Goal: Task Accomplishment & Management: Manage account settings

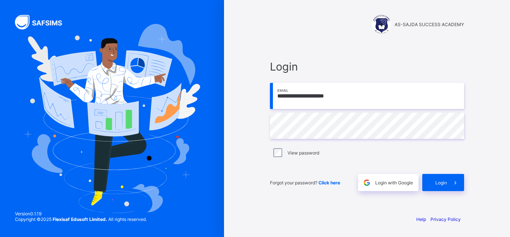
type input "**********"
click at [320, 139] on div "**********" at bounding box center [367, 125] width 194 height 131
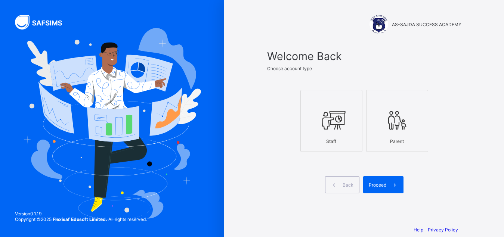
click at [349, 132] on div at bounding box center [331, 119] width 54 height 29
click at [391, 186] on span at bounding box center [394, 184] width 17 height 17
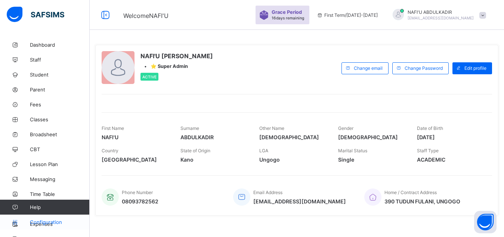
click at [47, 223] on span "Configuration" at bounding box center [59, 222] width 59 height 6
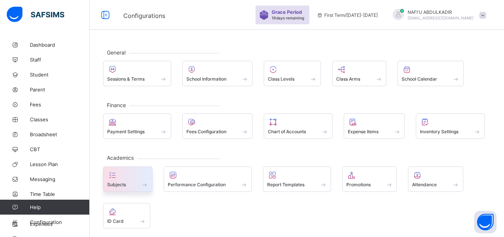
click at [109, 185] on span "Subjects" at bounding box center [116, 185] width 19 height 6
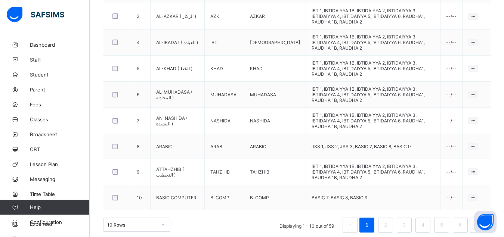
scroll to position [310, 0]
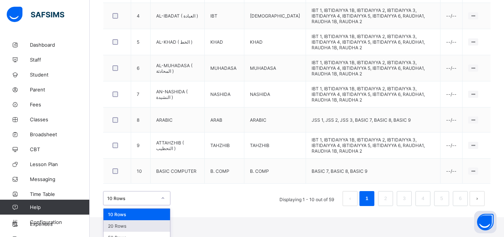
click at [161, 205] on div "option 20 Rows focused, 2 of 3. 3 results available. Use Up and Down to choose …" at bounding box center [136, 198] width 67 height 14
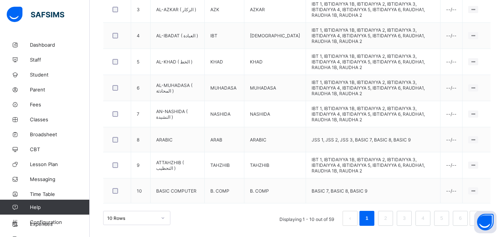
scroll to position [283, 0]
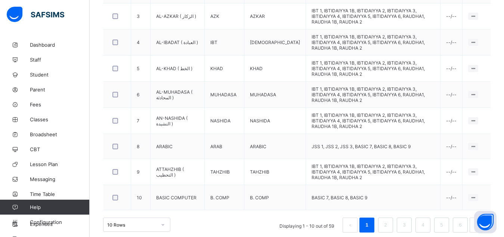
click at [162, 219] on div "10 Rows" at bounding box center [136, 225] width 67 height 14
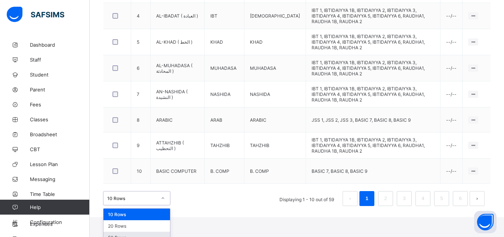
click at [142, 232] on div "50 Rows" at bounding box center [136, 238] width 66 height 12
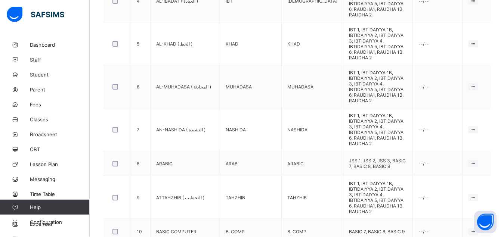
scroll to position [352, 0]
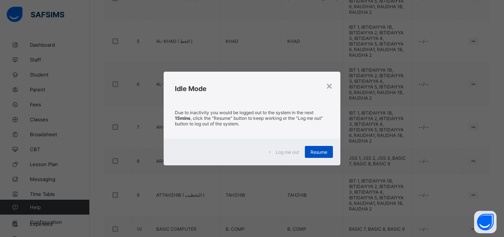
click at [313, 149] on span "Resume" at bounding box center [318, 152] width 17 height 6
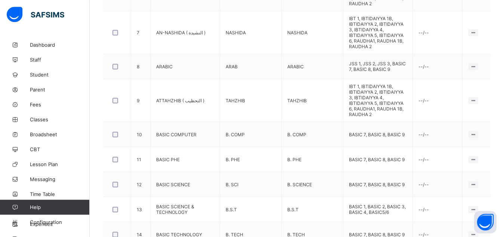
scroll to position [448, 0]
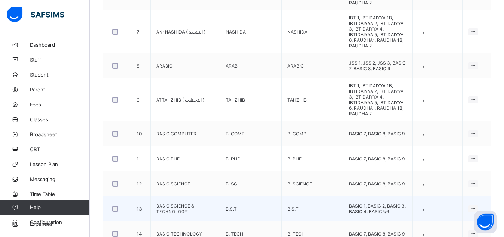
click at [377, 196] on td "BASIC 1, BASIC 2, BASIC 3, BASIC 4, BASIC5/6" at bounding box center [378, 208] width 70 height 25
click at [169, 196] on td "BASIC SCIENCE & TECHNOLOGY" at bounding box center [184, 208] width 69 height 25
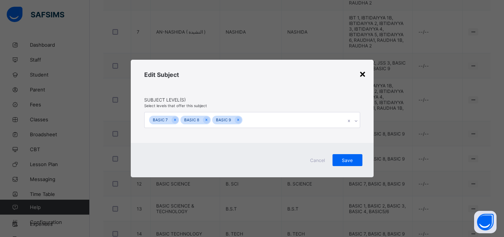
click at [363, 75] on div "×" at bounding box center [362, 73] width 7 height 13
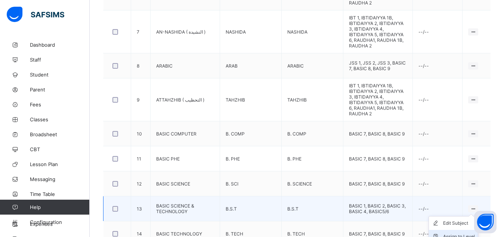
click at [462, 233] on div "Assign to Level" at bounding box center [459, 236] width 32 height 7
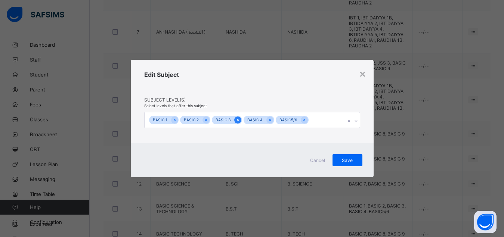
click at [237, 119] on icon at bounding box center [238, 119] width 4 height 5
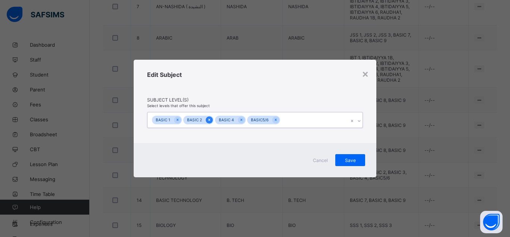
click at [210, 119] on icon at bounding box center [209, 119] width 4 height 5
click at [178, 121] on icon at bounding box center [178, 120] width 2 height 2
click at [352, 164] on div "Save" at bounding box center [350, 160] width 30 height 12
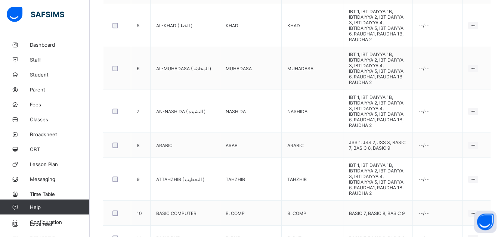
scroll to position [386, 0]
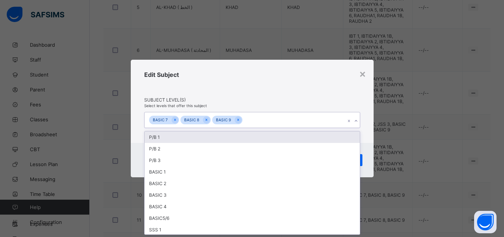
click at [356, 121] on icon at bounding box center [356, 120] width 4 height 7
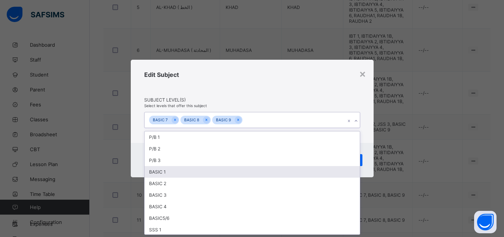
click at [212, 167] on div "BASIC 1" at bounding box center [251, 172] width 215 height 12
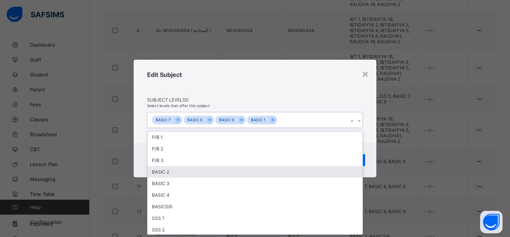
click at [188, 176] on div "BASIC 2" at bounding box center [254, 172] width 215 height 12
click at [178, 174] on div "BASIC 3" at bounding box center [254, 172] width 215 height 12
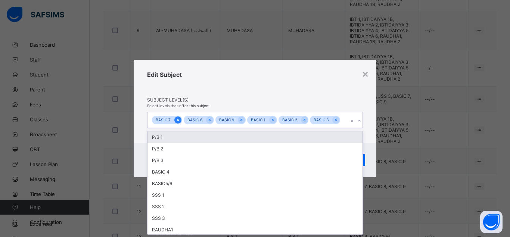
click at [175, 120] on div at bounding box center [177, 119] width 7 height 7
click at [179, 120] on icon at bounding box center [178, 119] width 4 height 5
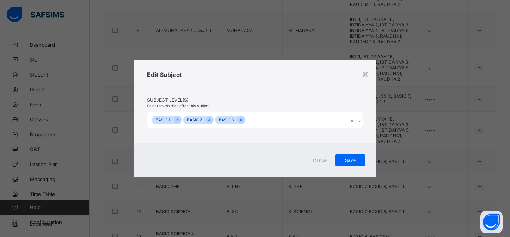
click at [274, 96] on div "Edit Subject" at bounding box center [255, 84] width 216 height 26
click at [349, 162] on span "Save" at bounding box center [350, 161] width 19 height 6
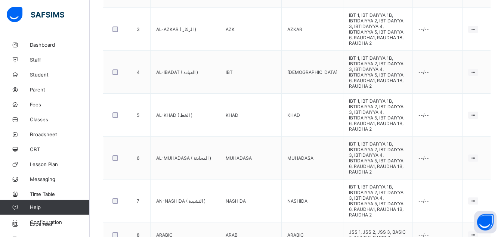
scroll to position [348, 0]
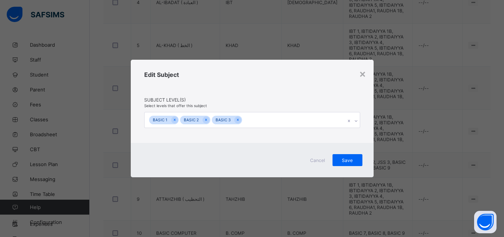
scroll to position [0, 0]
click at [357, 120] on icon at bounding box center [356, 120] width 4 height 7
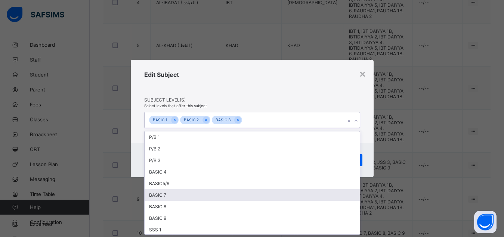
click at [177, 195] on div "BASIC 7" at bounding box center [251, 195] width 215 height 12
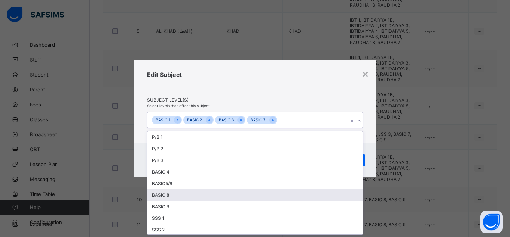
click at [171, 196] on div "BASIC 8" at bounding box center [254, 195] width 215 height 12
click at [171, 196] on div "BASIC 9" at bounding box center [254, 195] width 215 height 12
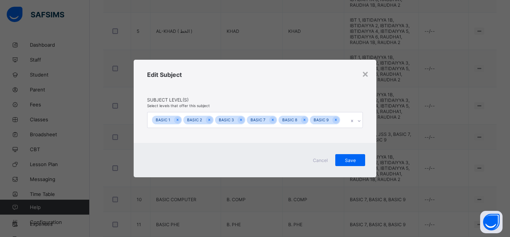
click at [371, 143] on div "Cancel Save" at bounding box center [255, 160] width 243 height 34
click at [347, 159] on span "Save" at bounding box center [350, 161] width 19 height 6
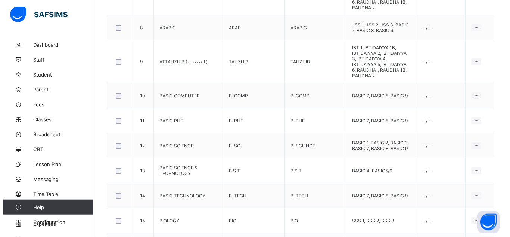
scroll to position [505, 0]
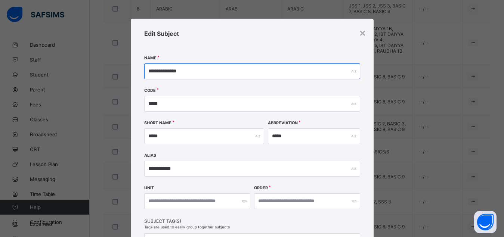
click at [192, 74] on input "**********" at bounding box center [252, 71] width 216 height 16
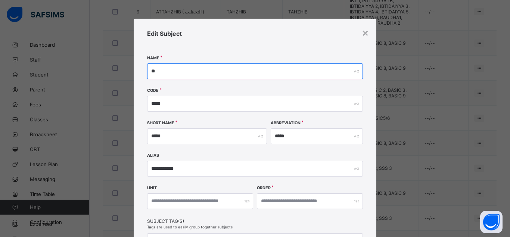
type input "*"
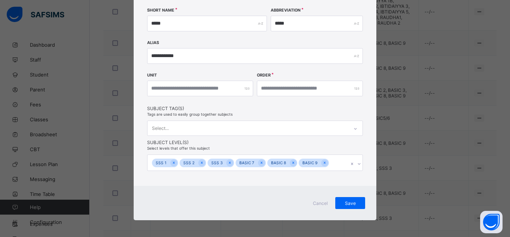
scroll to position [114, 0]
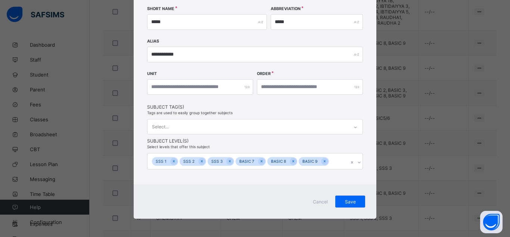
type input "**********"
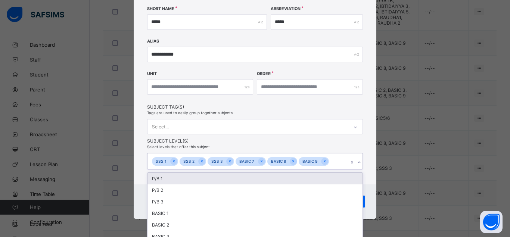
scroll to position [162, 0]
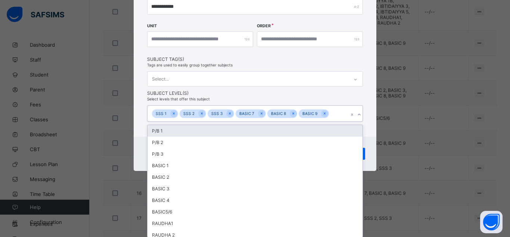
click at [355, 122] on div "option P/B 1 focused, 1 of 22. 16 results available. Use Up and Down to choose …" at bounding box center [255, 113] width 216 height 16
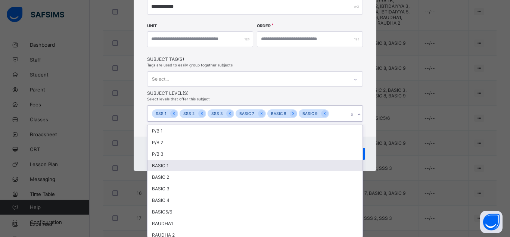
click at [278, 163] on div "BASIC 1" at bounding box center [254, 166] width 215 height 12
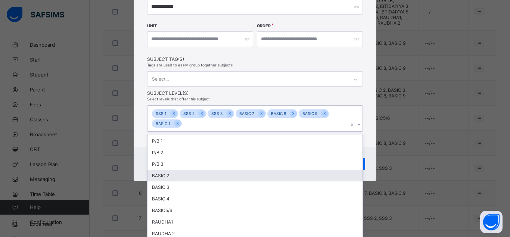
click at [252, 173] on div "BASIC 2" at bounding box center [254, 176] width 215 height 12
click at [234, 175] on div "BASIC 3" at bounding box center [254, 176] width 215 height 12
click at [207, 178] on div "BASIC 4" at bounding box center [254, 176] width 215 height 12
click at [178, 177] on div "BASIC5/6" at bounding box center [254, 176] width 215 height 12
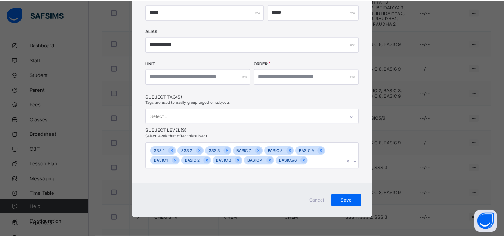
scroll to position [124, 0]
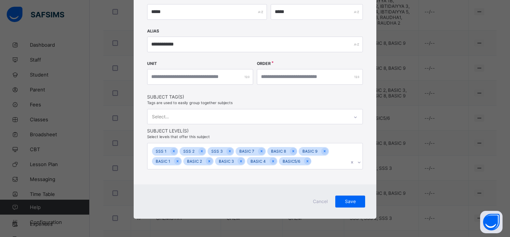
click at [366, 147] on div "**********" at bounding box center [255, 56] width 243 height 324
click at [344, 200] on span "Save" at bounding box center [350, 202] width 19 height 6
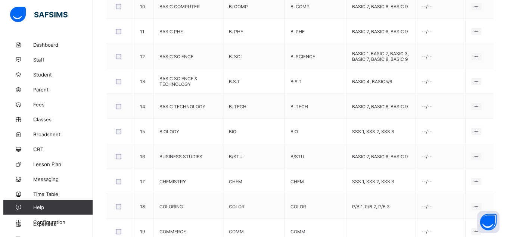
scroll to position [594, 0]
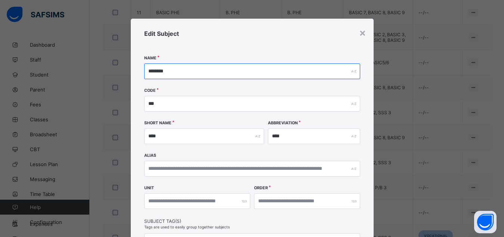
click at [199, 72] on input "********" at bounding box center [252, 71] width 216 height 16
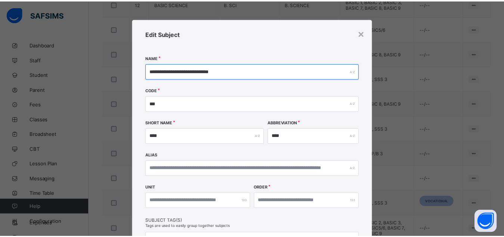
scroll to position [116, 0]
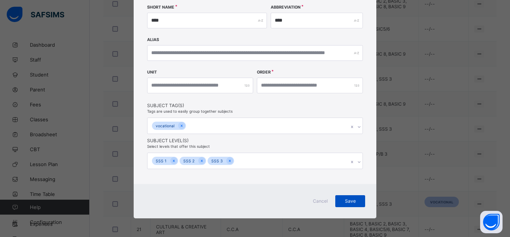
type input "**********"
click at [348, 199] on span "Save" at bounding box center [350, 201] width 19 height 6
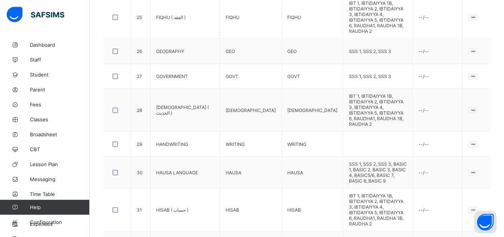
scroll to position [968, 0]
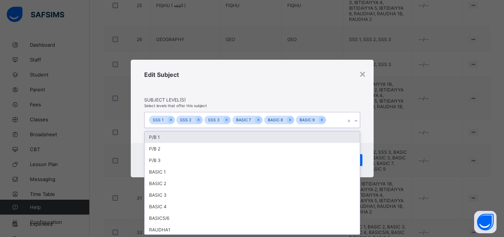
scroll to position [0, 0]
click at [357, 122] on icon at bounding box center [356, 120] width 4 height 7
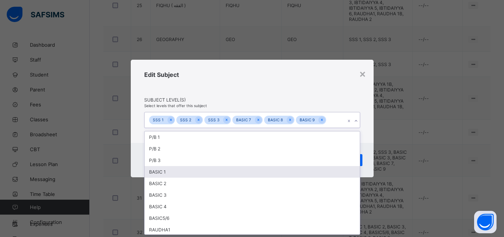
click at [164, 175] on div "BASIC 1" at bounding box center [251, 172] width 215 height 12
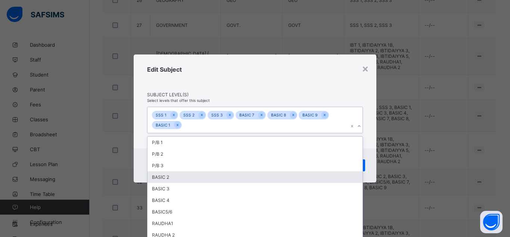
click at [167, 175] on div "BASIC 2" at bounding box center [254, 177] width 215 height 12
click at [167, 175] on div "BASIC 3" at bounding box center [254, 177] width 215 height 12
click at [167, 175] on div "BASIC 4" at bounding box center [254, 177] width 215 height 12
click at [169, 177] on div "BASIC5/6" at bounding box center [254, 177] width 215 height 12
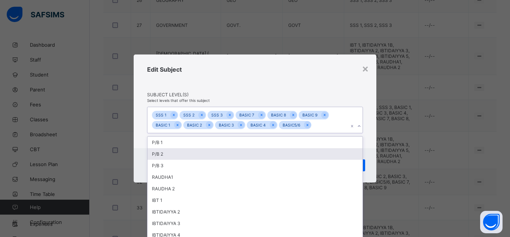
click at [369, 142] on div "Edit Subject Subject Level(s) Select levels that offer this subject option BASI…" at bounding box center [255, 102] width 243 height 94
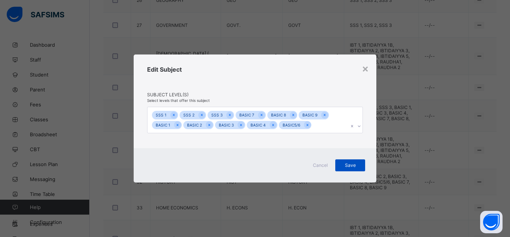
click at [354, 164] on span "Save" at bounding box center [350, 165] width 19 height 6
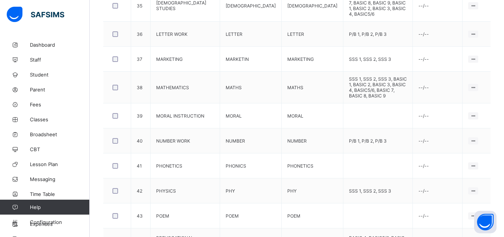
scroll to position [1297, 0]
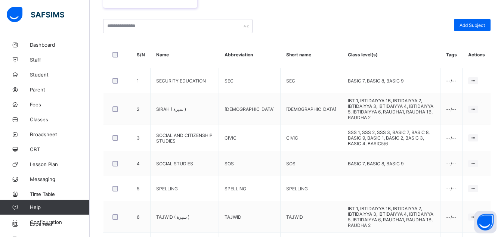
scroll to position [168, 0]
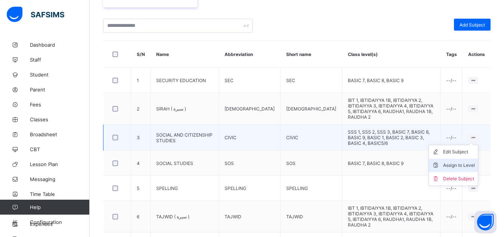
click at [462, 162] on div "Assign to Level" at bounding box center [459, 165] width 32 height 7
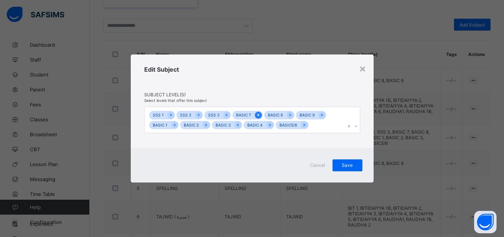
click at [257, 115] on icon at bounding box center [258, 115] width 2 height 2
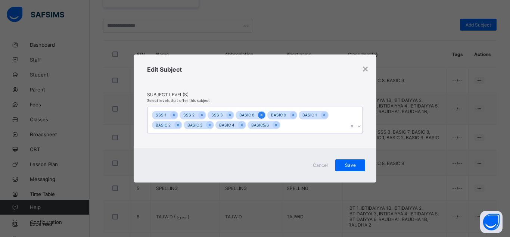
click at [261, 115] on icon at bounding box center [262, 115] width 2 height 2
click at [356, 165] on span "Save" at bounding box center [350, 165] width 19 height 6
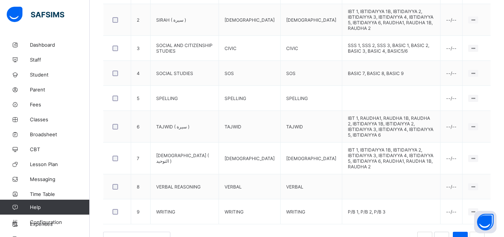
scroll to position [258, 0]
click at [445, 234] on link "1" at bounding box center [441, 239] width 7 height 10
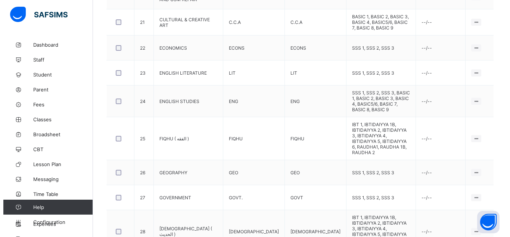
scroll to position [854, 0]
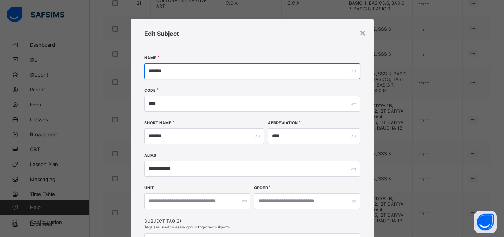
click at [145, 71] on input "*******" at bounding box center [252, 71] width 216 height 16
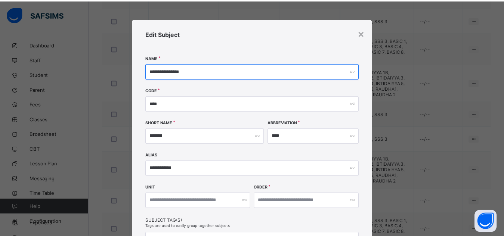
scroll to position [124, 0]
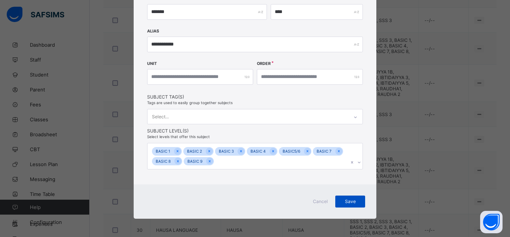
type input "**********"
click at [346, 201] on span "Save" at bounding box center [350, 202] width 19 height 6
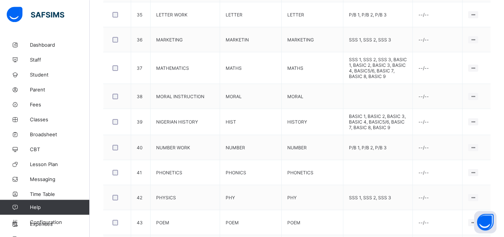
scroll to position [1285, 0]
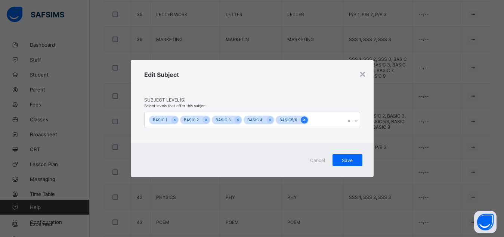
click at [302, 121] on icon at bounding box center [304, 119] width 4 height 5
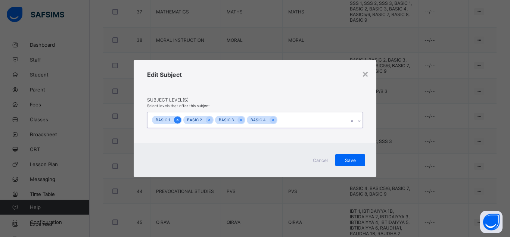
click at [175, 122] on icon at bounding box center [177, 119] width 4 height 5
click at [175, 122] on div at bounding box center [177, 119] width 7 height 7
click at [175, 122] on div at bounding box center [178, 119] width 7 height 7
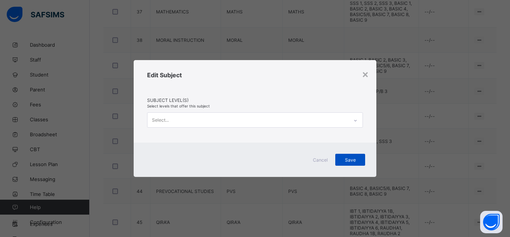
click at [350, 157] on span "Save" at bounding box center [350, 160] width 19 height 6
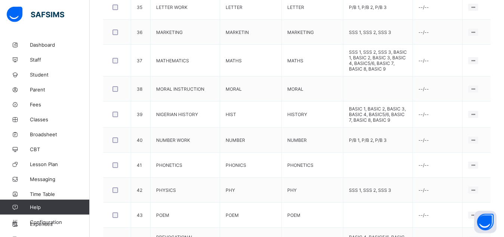
scroll to position [1297, 0]
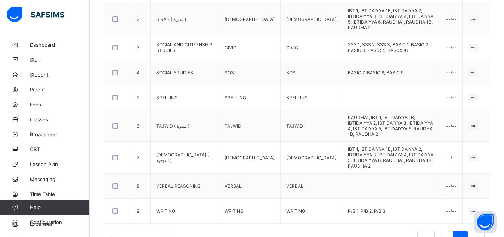
scroll to position [34, 0]
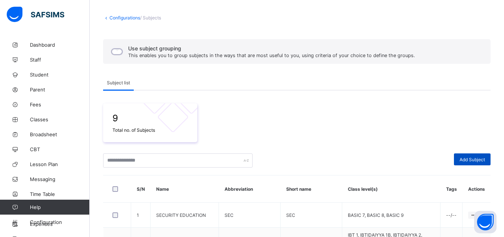
click at [477, 161] on span "Add Subject" at bounding box center [471, 160] width 25 height 6
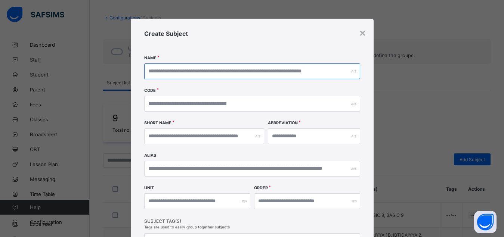
click at [256, 72] on input "text" at bounding box center [252, 71] width 216 height 16
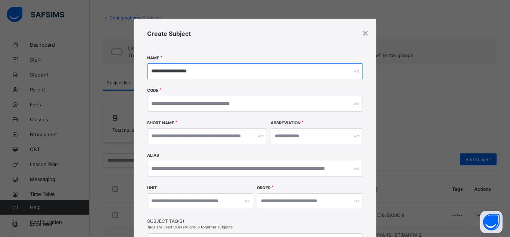
type input "**********"
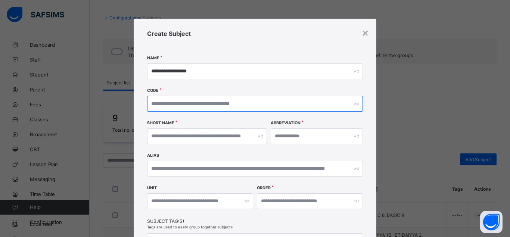
click at [224, 102] on input "text" at bounding box center [255, 104] width 216 height 16
type input "**********"
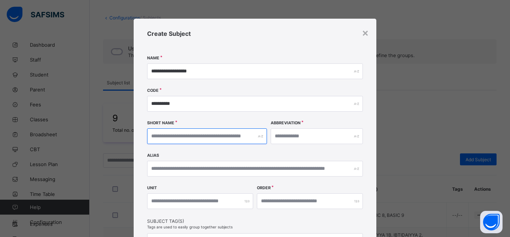
click at [202, 138] on input "text" at bounding box center [207, 136] width 120 height 16
type input "**********"
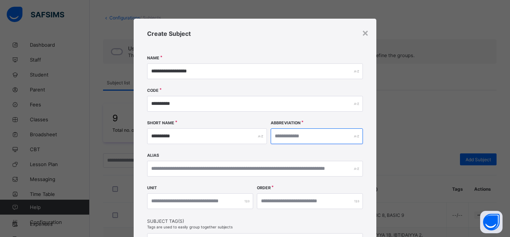
click at [293, 138] on input "text" at bounding box center [317, 136] width 92 height 16
type input "**********"
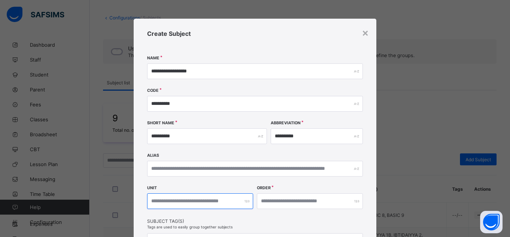
click at [227, 203] on input "number" at bounding box center [200, 201] width 106 height 16
type input "*"
click at [301, 206] on input "number" at bounding box center [310, 201] width 106 height 16
click at [362, 33] on div "×" at bounding box center [365, 32] width 7 height 13
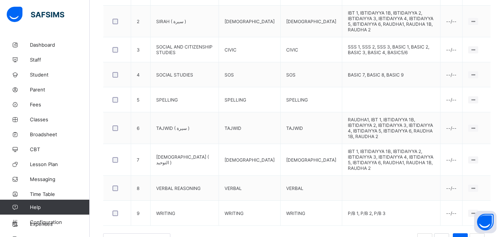
scroll to position [258, 0]
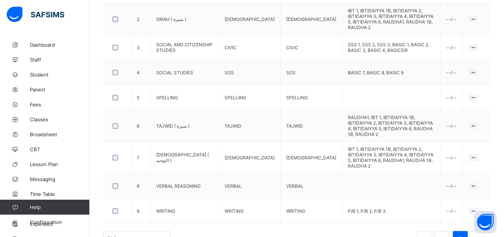
drag, startPoint x: 507, startPoint y: 233, endPoint x: 447, endPoint y: 221, distance: 61.8
click at [445, 234] on link "1" at bounding box center [441, 239] width 7 height 10
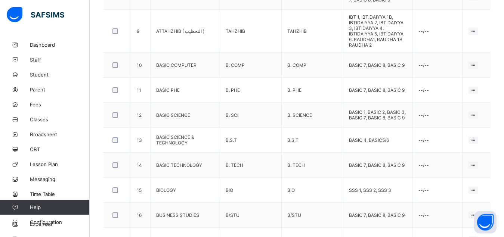
scroll to position [573, 0]
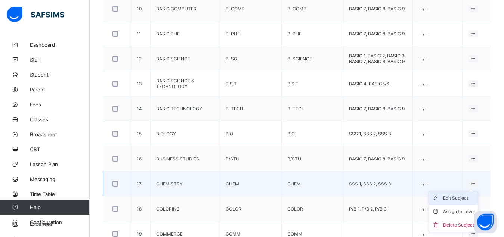
click at [467, 195] on div "Edit Subject" at bounding box center [459, 198] width 32 height 7
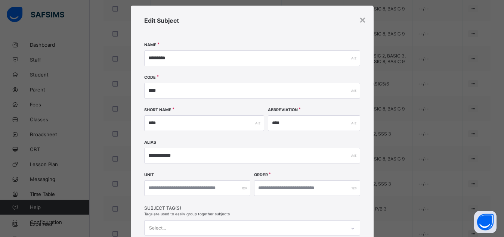
scroll to position [0, 0]
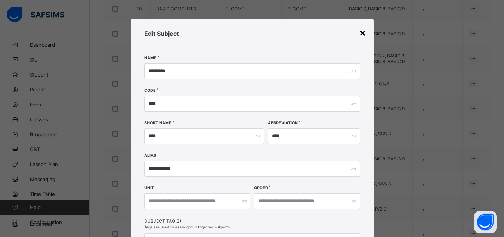
click at [359, 34] on div "×" at bounding box center [362, 32] width 7 height 13
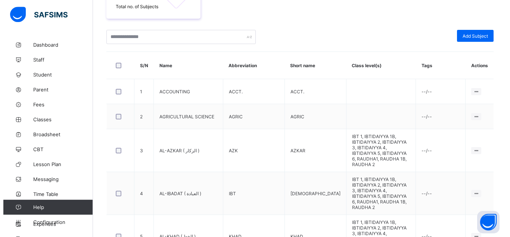
scroll to position [124, 0]
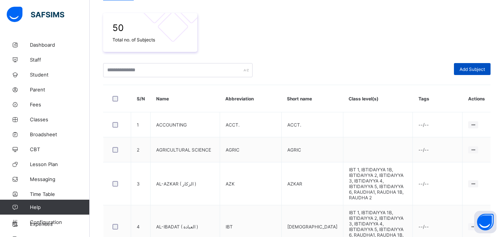
click at [480, 70] on span "Add Subject" at bounding box center [471, 69] width 25 height 6
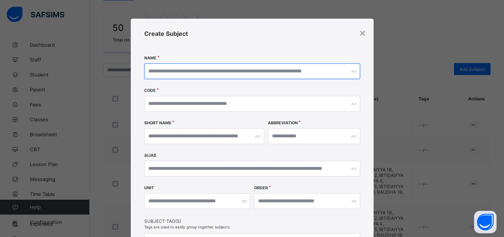
click at [268, 72] on input "text" at bounding box center [252, 71] width 216 height 16
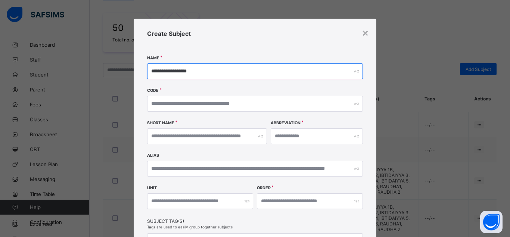
type input "**********"
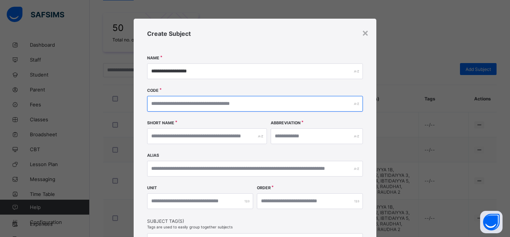
click at [243, 102] on input "text" at bounding box center [255, 104] width 216 height 16
type input "**********"
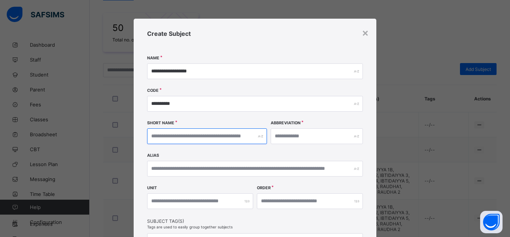
click at [234, 137] on input "text" at bounding box center [207, 136] width 120 height 16
type input "**********"
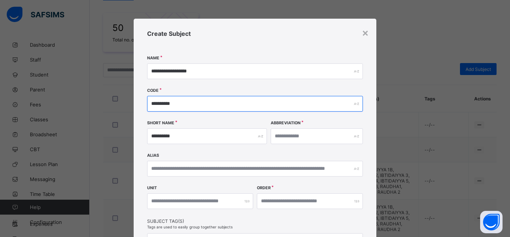
click at [181, 106] on input "**********" at bounding box center [255, 104] width 216 height 16
type input "*"
type input "*******"
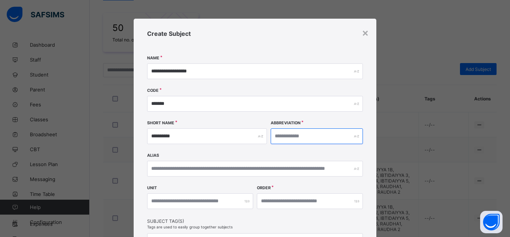
click at [293, 139] on input "text" at bounding box center [317, 136] width 92 height 16
type input "**********"
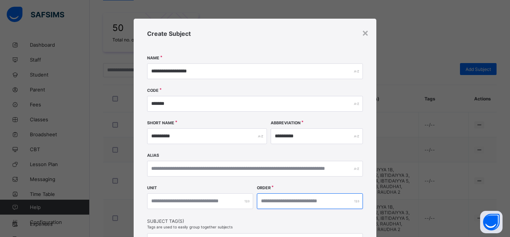
click at [283, 203] on input "number" at bounding box center [310, 201] width 106 height 16
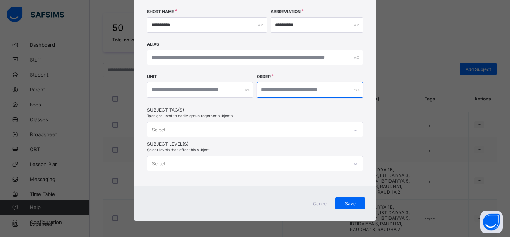
scroll to position [113, 0]
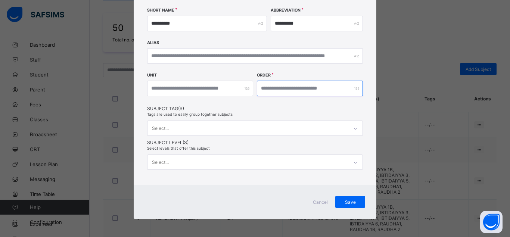
type input "*"
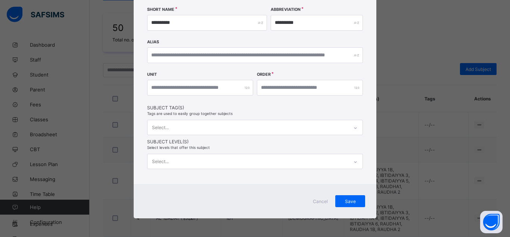
click at [327, 163] on div "Select..." at bounding box center [255, 161] width 216 height 15
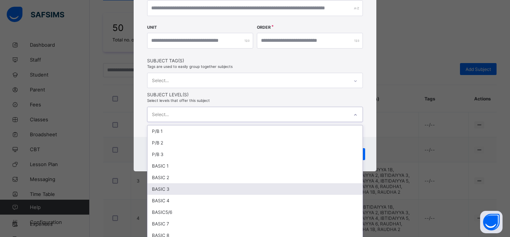
scroll to position [101, 0]
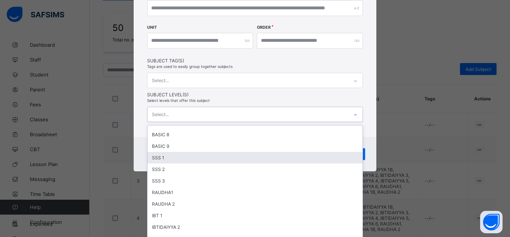
click at [217, 157] on div "SSS 1" at bounding box center [254, 158] width 215 height 12
click at [217, 157] on div "SSS 2" at bounding box center [254, 159] width 215 height 12
click at [217, 157] on div "SSS 3" at bounding box center [254, 159] width 215 height 12
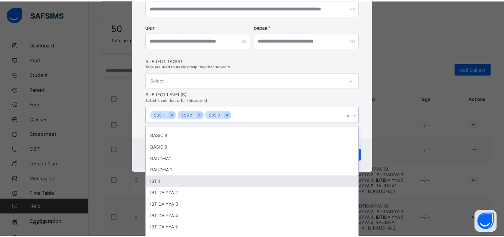
scroll to position [114, 0]
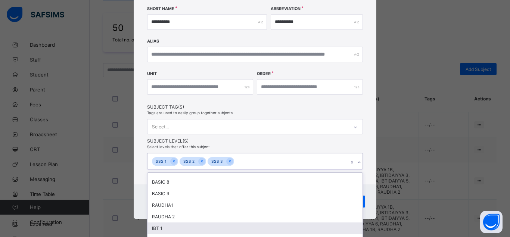
click at [370, 164] on div "**********" at bounding box center [255, 61] width 243 height 314
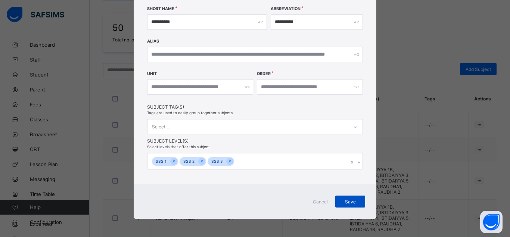
click at [345, 199] on span "Save" at bounding box center [350, 202] width 19 height 6
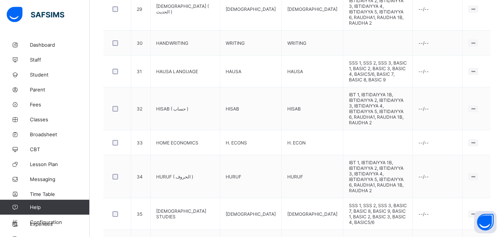
scroll to position [1022, 0]
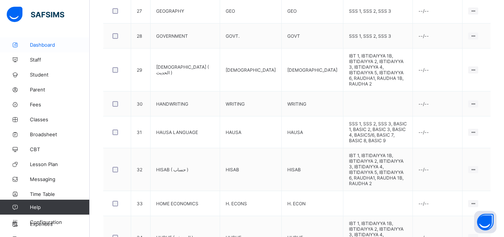
click at [49, 44] on span "Dashboard" at bounding box center [60, 45] width 60 height 6
